Goal: Information Seeking & Learning: Learn about a topic

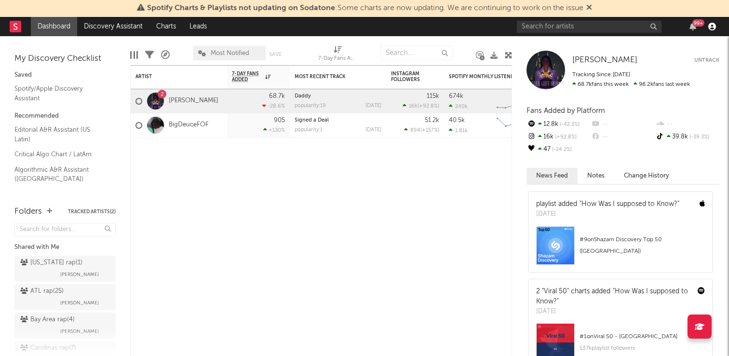
click at [629, 23] on icon "button" at bounding box center [712, 27] width 8 height 8
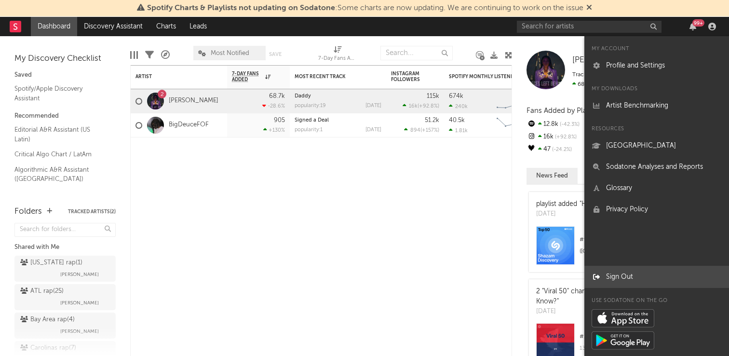
click at [608, 272] on link "Sign Out" at bounding box center [656, 276] width 145 height 21
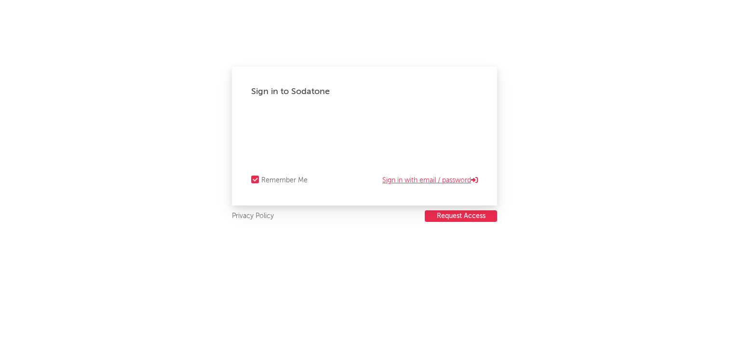
click at [399, 184] on link "Sign in with email / password" at bounding box center [429, 180] width 95 height 12
click at [343, 145] on link "Forgot your password?" at bounding box center [364, 148] width 71 height 12
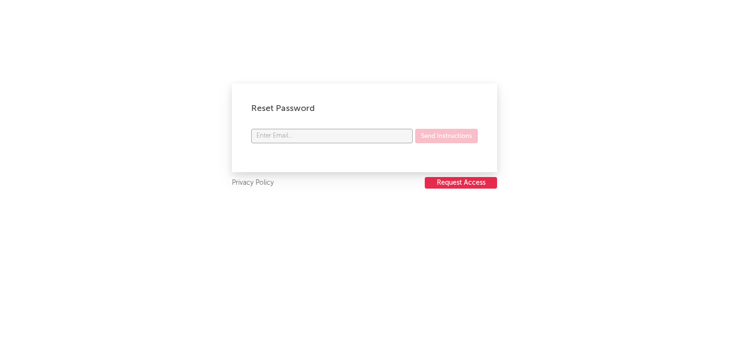
click at [320, 133] on input "text" at bounding box center [331, 136] width 161 height 14
type input "christian@10kprojects.com"
click at [438, 141] on button "Send Instructions" at bounding box center [446, 136] width 63 height 14
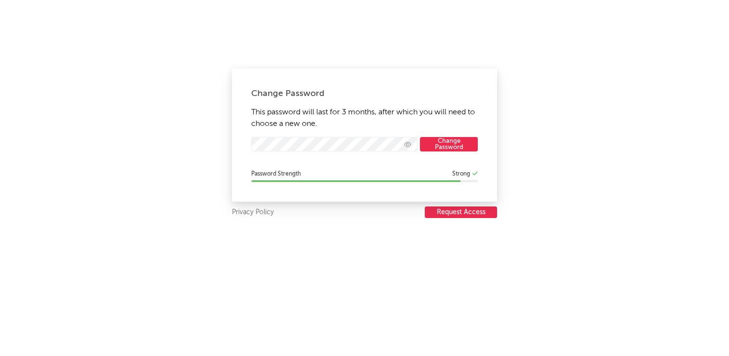
click at [432, 148] on button "Change Password" at bounding box center [449, 144] width 58 height 14
click at [433, 144] on button "Change Password" at bounding box center [449, 144] width 58 height 14
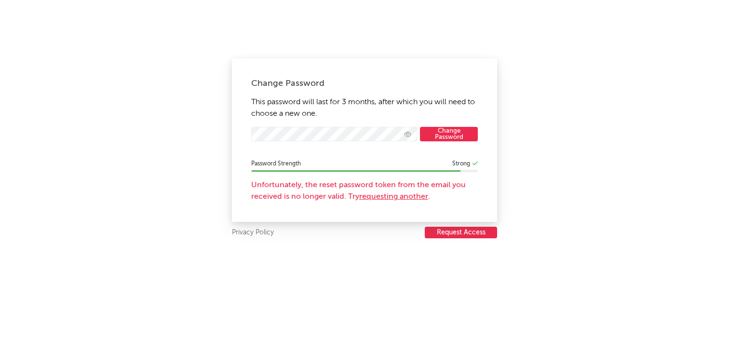
click at [393, 198] on link "requesting another" at bounding box center [393, 197] width 69 height 8
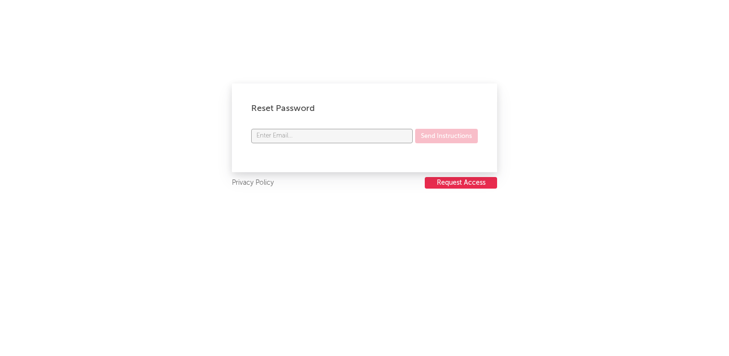
click at [352, 132] on input "text" at bounding box center [331, 136] width 161 height 14
type input "christian@10kprojects.com"
click at [449, 139] on button "Send Instructions" at bounding box center [446, 136] width 63 height 14
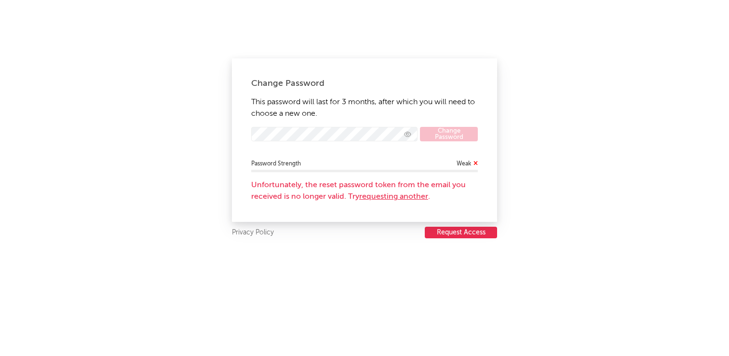
click at [331, 145] on form "Change Password" at bounding box center [364, 139] width 226 height 24
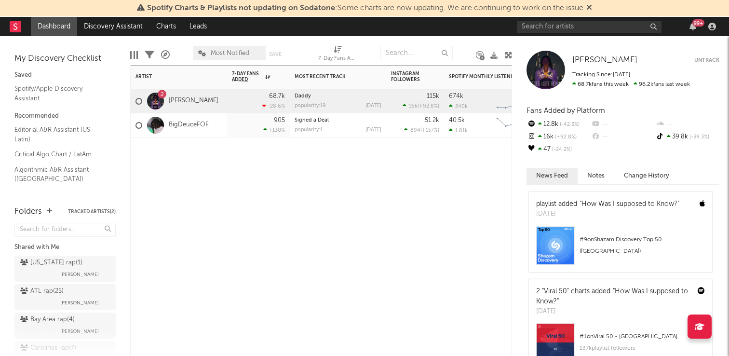
click at [356, 198] on div "Artist Notifications 7-Day Fans Added WoW % Change Most Recent Track Popularity…" at bounding box center [321, 210] width 382 height 291
click at [365, 214] on div "Artist Notifications 7-Day Fans Added WoW % Change Most Recent Track Popularity…" at bounding box center [321, 210] width 382 height 291
click at [711, 29] on icon "button" at bounding box center [712, 27] width 8 height 8
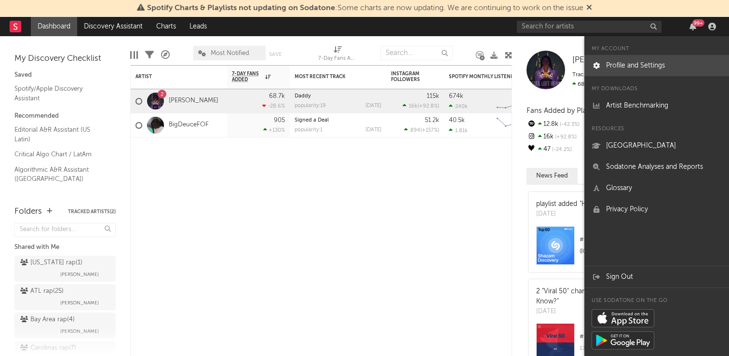
click at [625, 63] on link "Profile and Settings" at bounding box center [656, 65] width 145 height 21
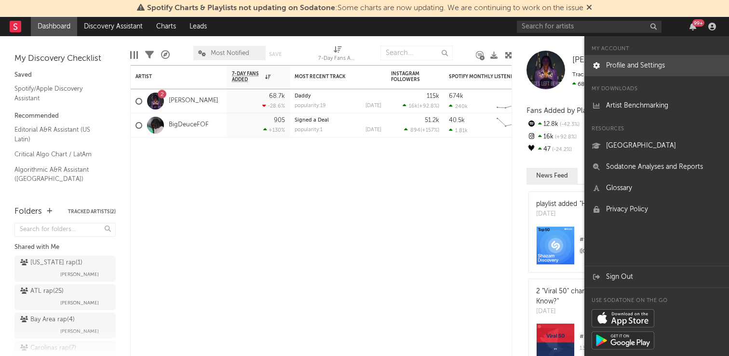
select select "recorded_music"
select select "director_vp"
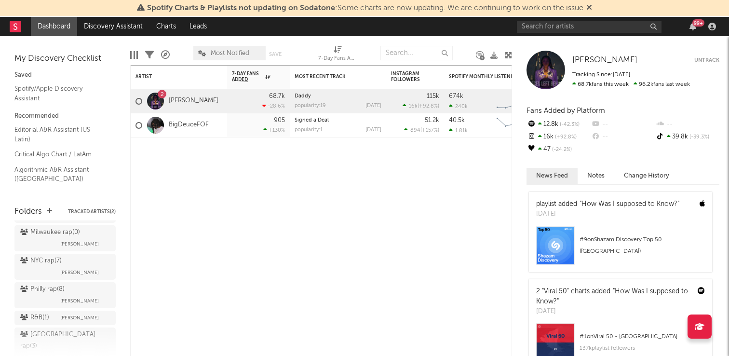
scroll to position [613, 0]
click at [104, 29] on link "Discovery Assistant" at bounding box center [113, 26] width 72 height 19
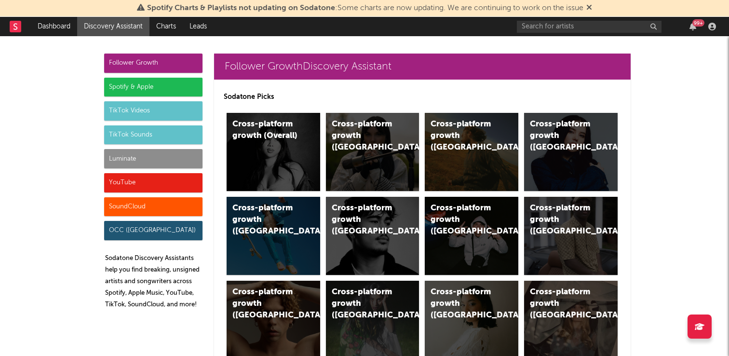
click at [118, 162] on div "Luminate" at bounding box center [153, 158] width 98 height 19
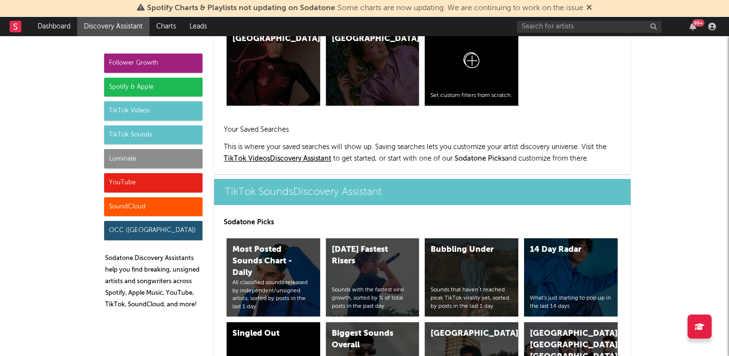
scroll to position [4500, 0]
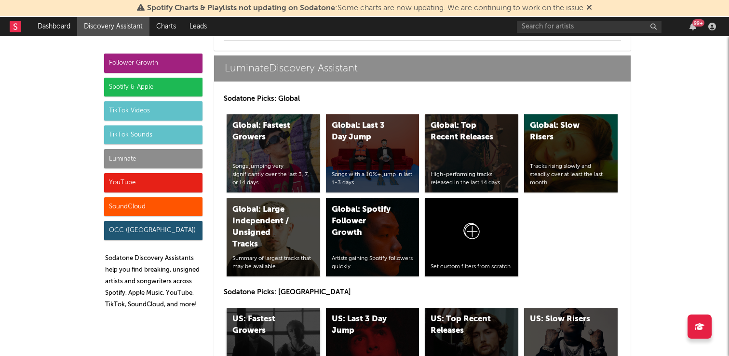
click at [253, 335] on div "US: Fastest Growers" at bounding box center [265, 324] width 66 height 23
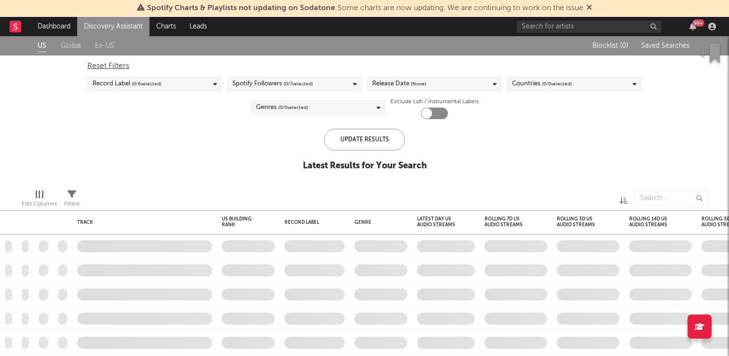
checkbox input "true"
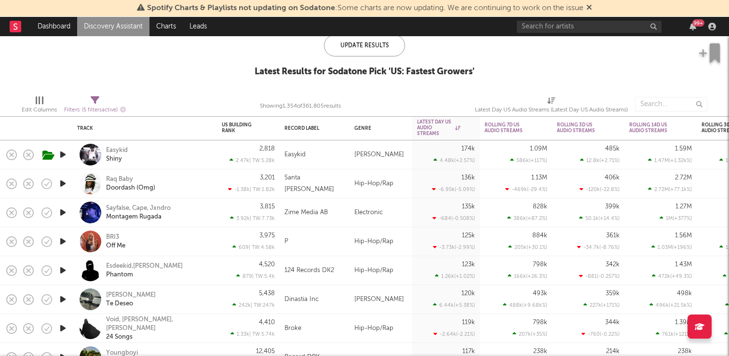
click at [61, 298] on icon "button" at bounding box center [63, 299] width 10 height 12
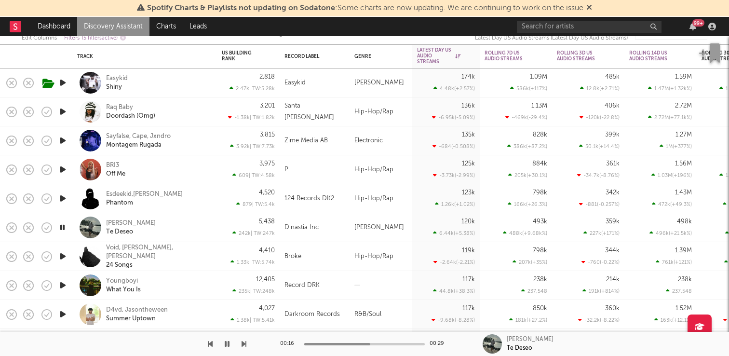
click at [225, 344] on icon "button" at bounding box center [227, 344] width 5 height 8
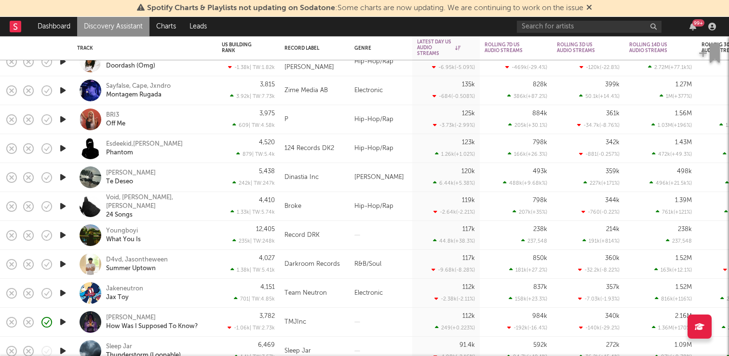
click at [60, 237] on icon "button" at bounding box center [63, 235] width 10 height 12
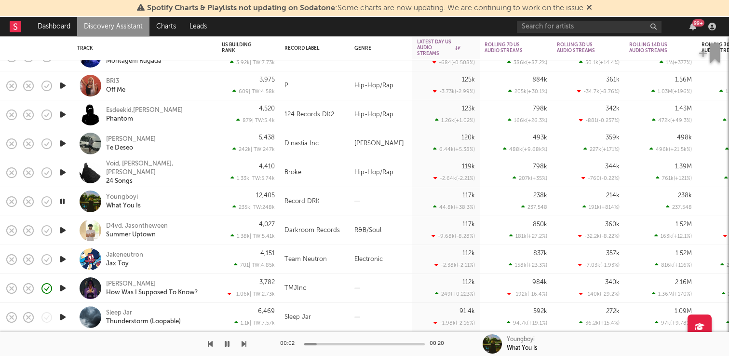
click at [64, 290] on icon "button" at bounding box center [63, 288] width 10 height 12
click at [62, 292] on icon "button" at bounding box center [62, 288] width 9 height 12
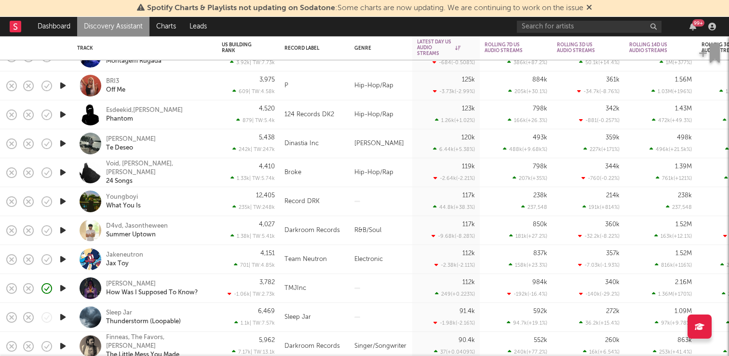
click at [60, 259] on icon "button" at bounding box center [63, 259] width 10 height 12
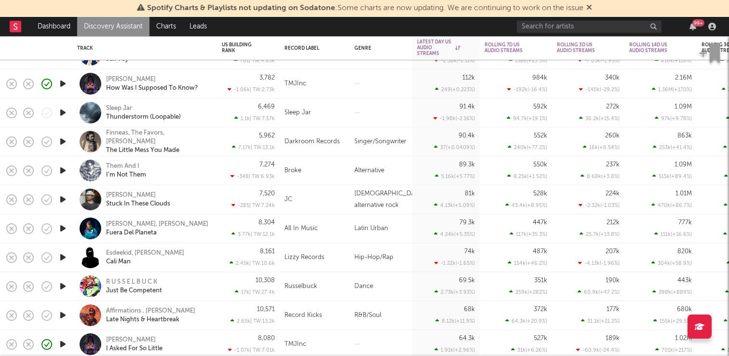
click at [65, 114] on icon "button" at bounding box center [63, 113] width 10 height 12
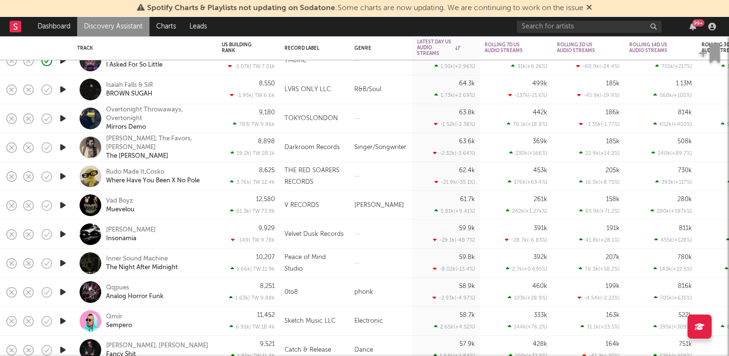
click at [63, 326] on icon "button" at bounding box center [63, 321] width 10 height 12
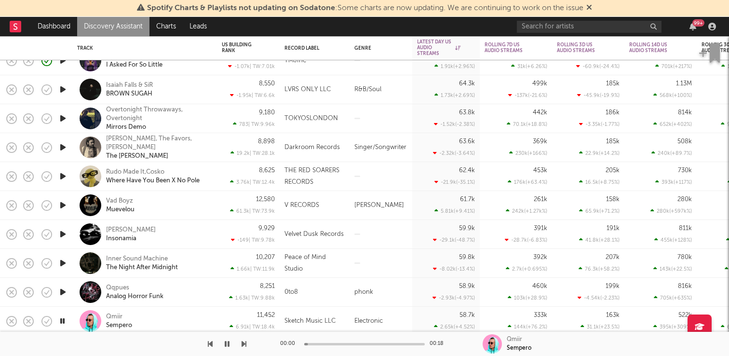
click at [62, 289] on icon "button" at bounding box center [63, 292] width 10 height 12
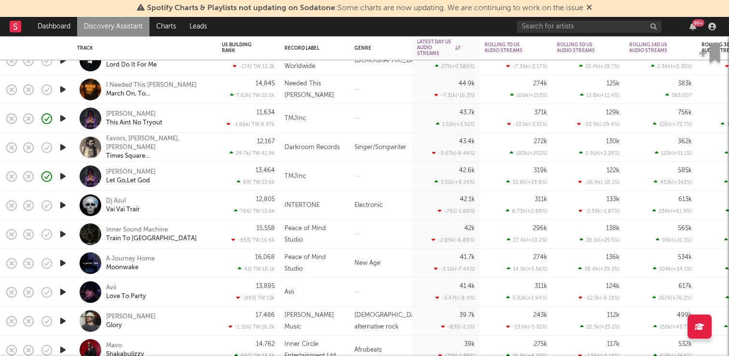
click at [61, 292] on icon "button" at bounding box center [63, 292] width 10 height 12
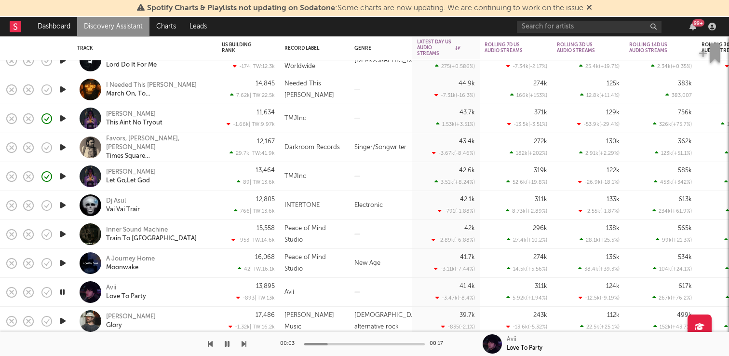
click at [63, 292] on icon "button" at bounding box center [62, 292] width 9 height 12
